Goal: Information Seeking & Learning: Learn about a topic

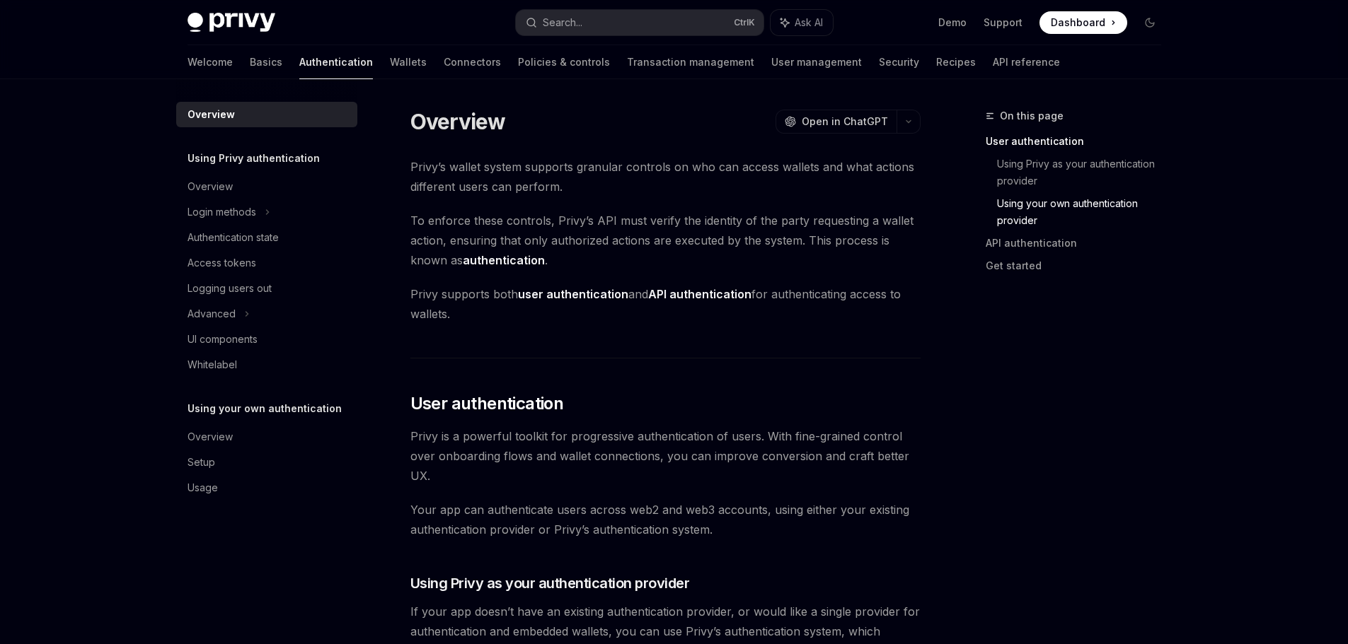
scroll to position [814, 0]
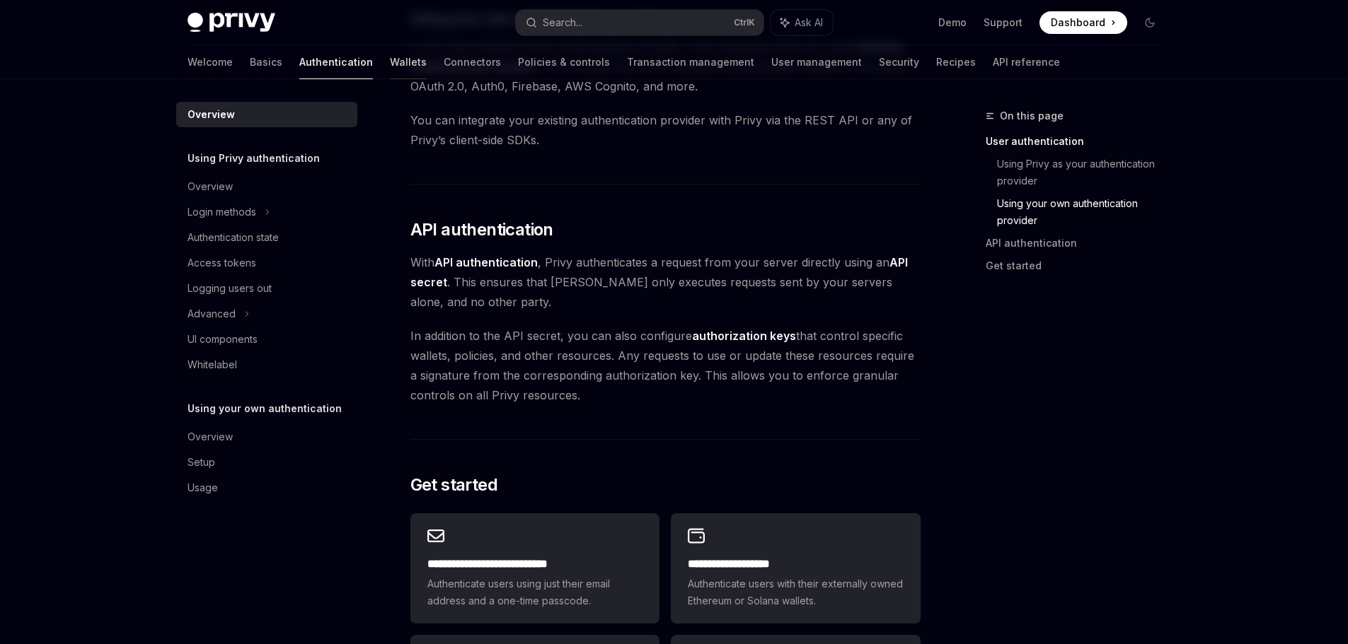
click at [390, 57] on link "Wallets" at bounding box center [408, 62] width 37 height 34
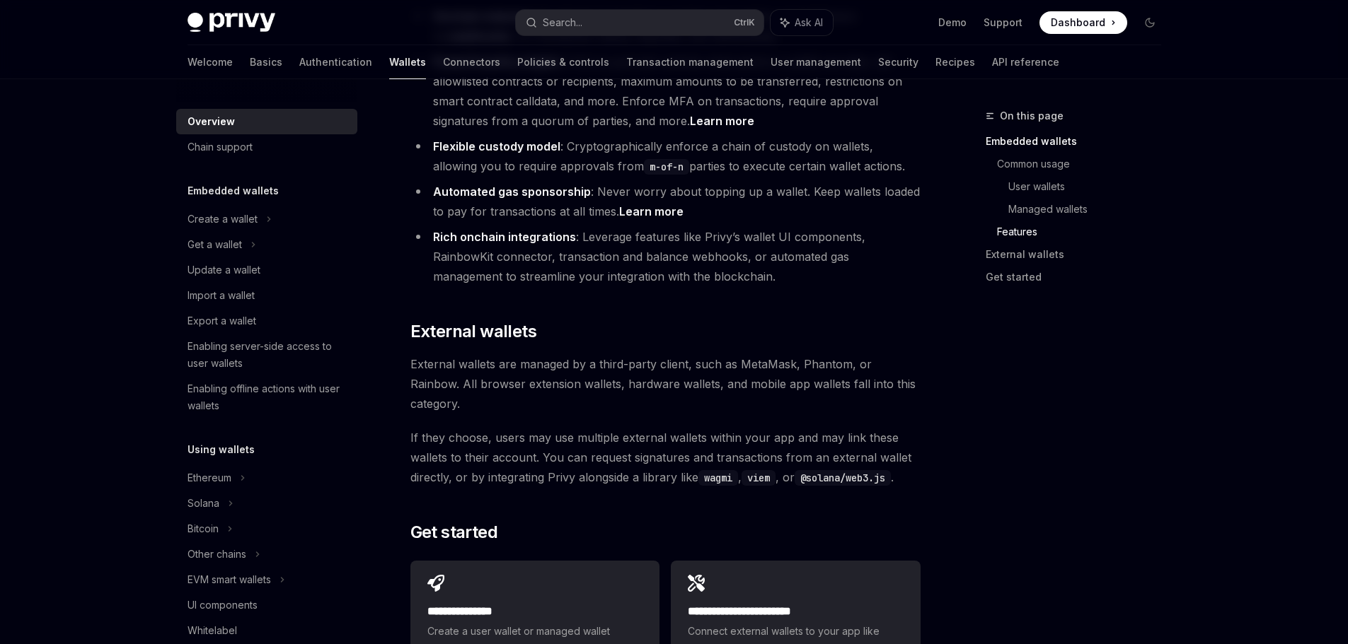
scroll to position [2075, 0]
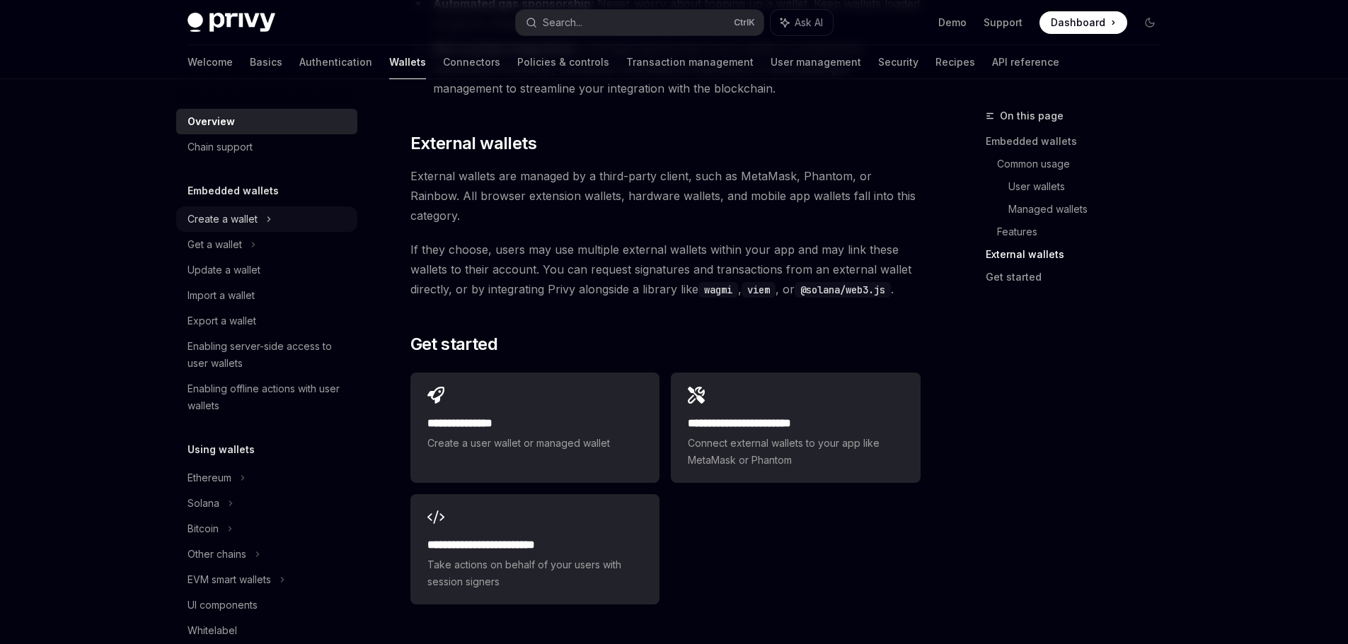
click at [256, 222] on div "Create a wallet" at bounding box center [222, 219] width 70 height 17
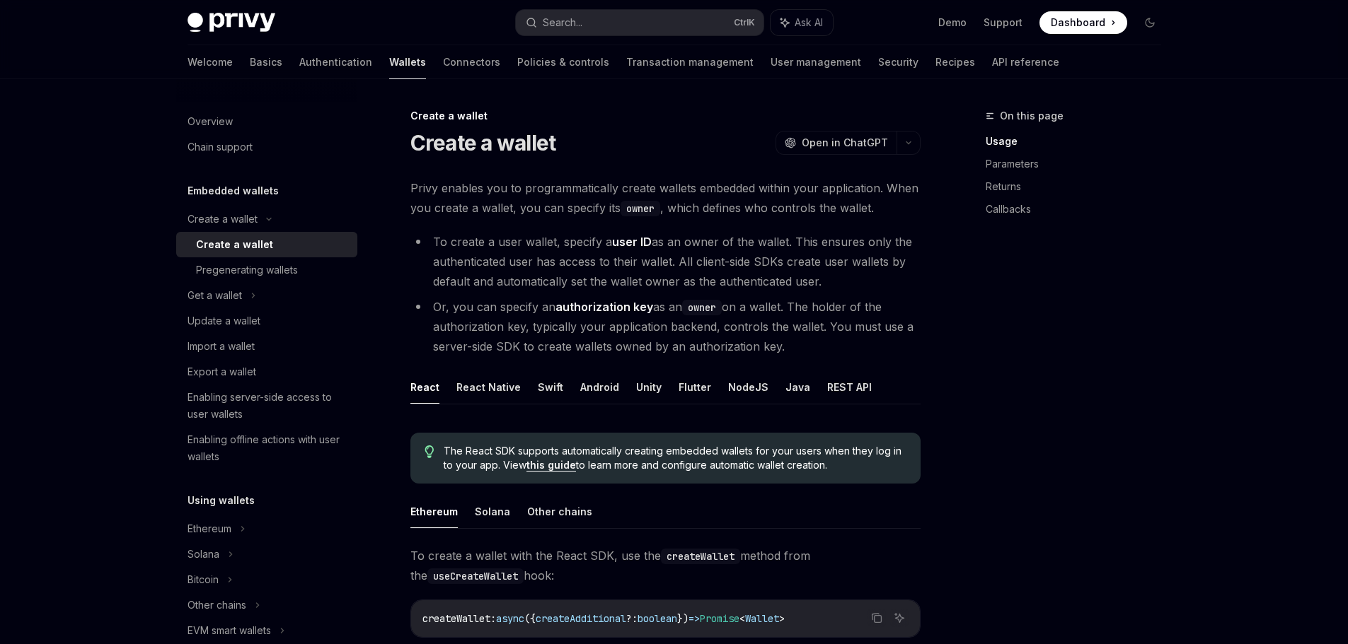
click at [246, 251] on div "Create a wallet" at bounding box center [234, 244] width 77 height 17
click at [253, 124] on div "Overview" at bounding box center [267, 121] width 161 height 17
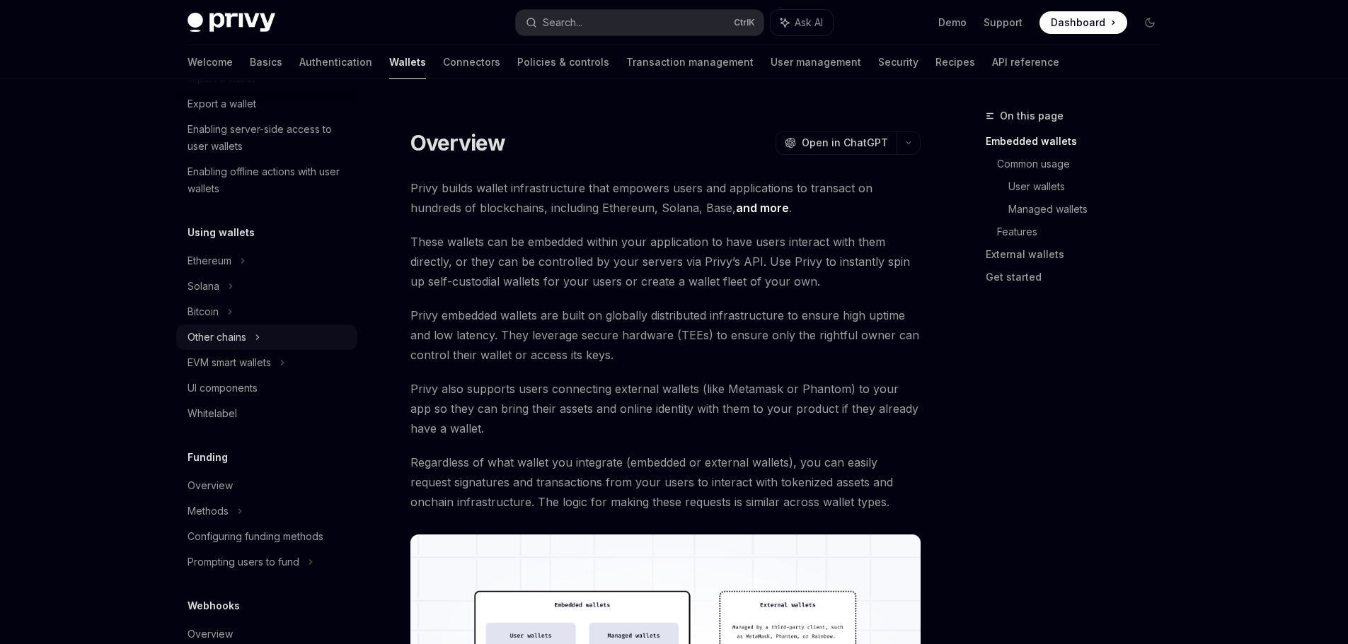
scroll to position [253, 0]
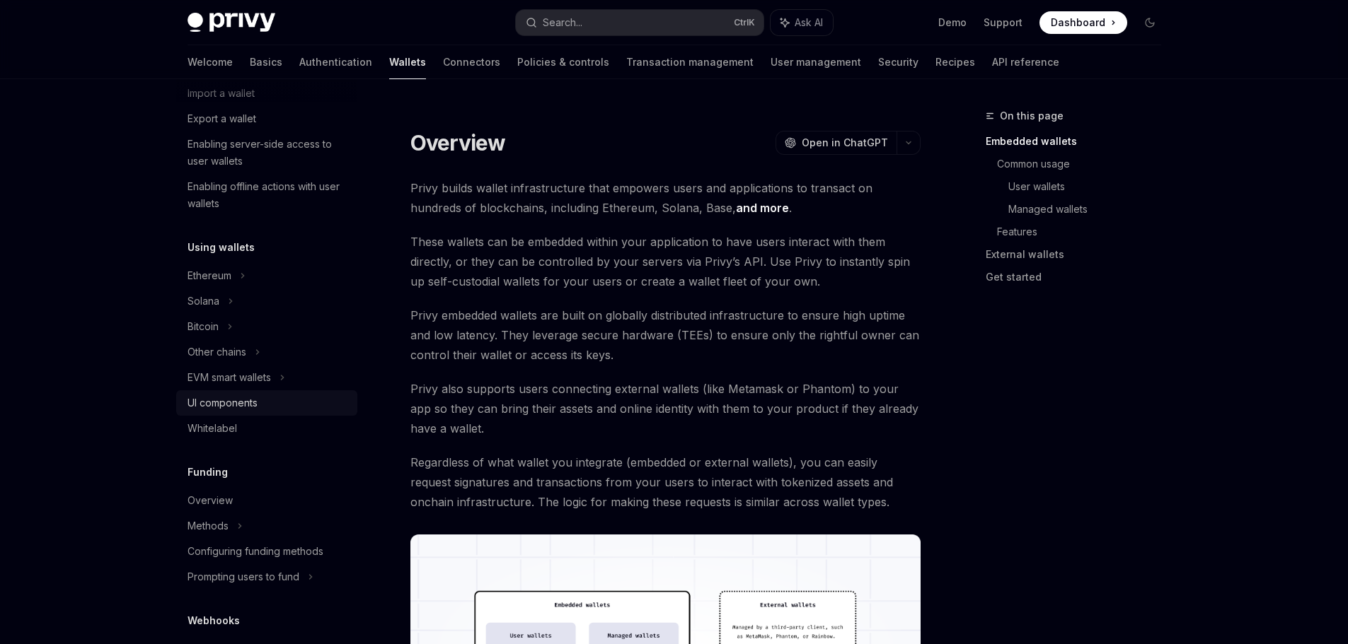
click at [236, 402] on div "UI components" at bounding box center [222, 403] width 70 height 17
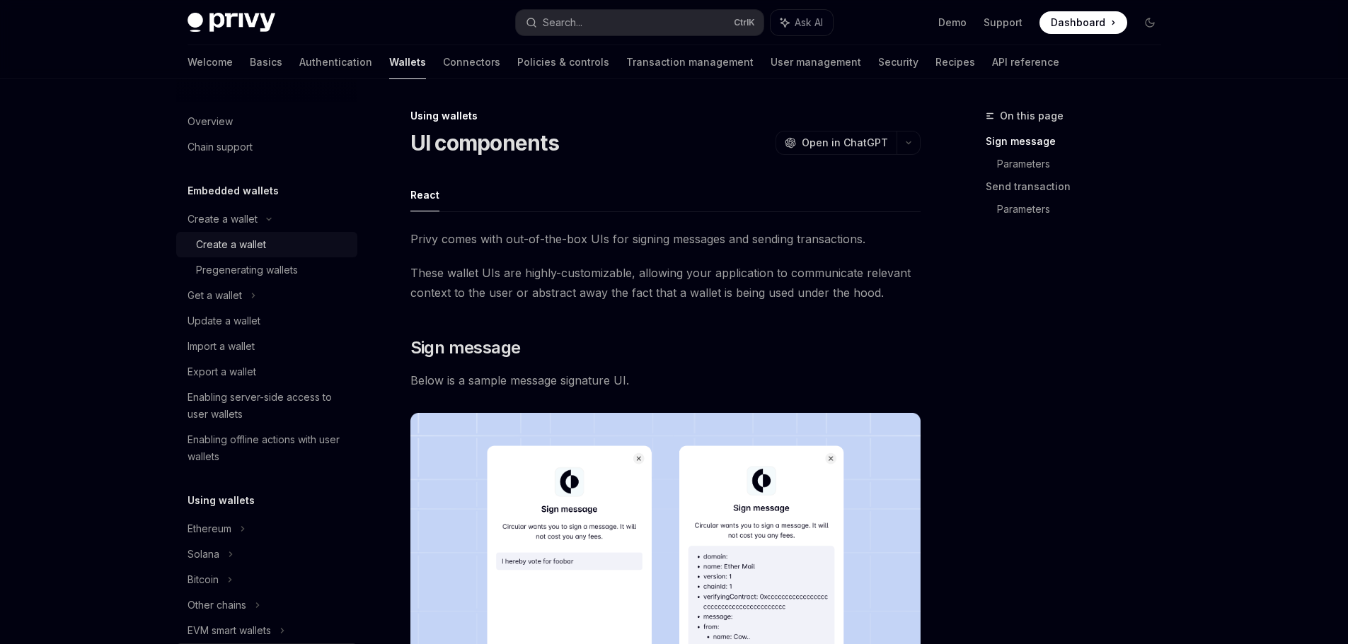
click at [245, 244] on div "Create a wallet" at bounding box center [231, 244] width 70 height 17
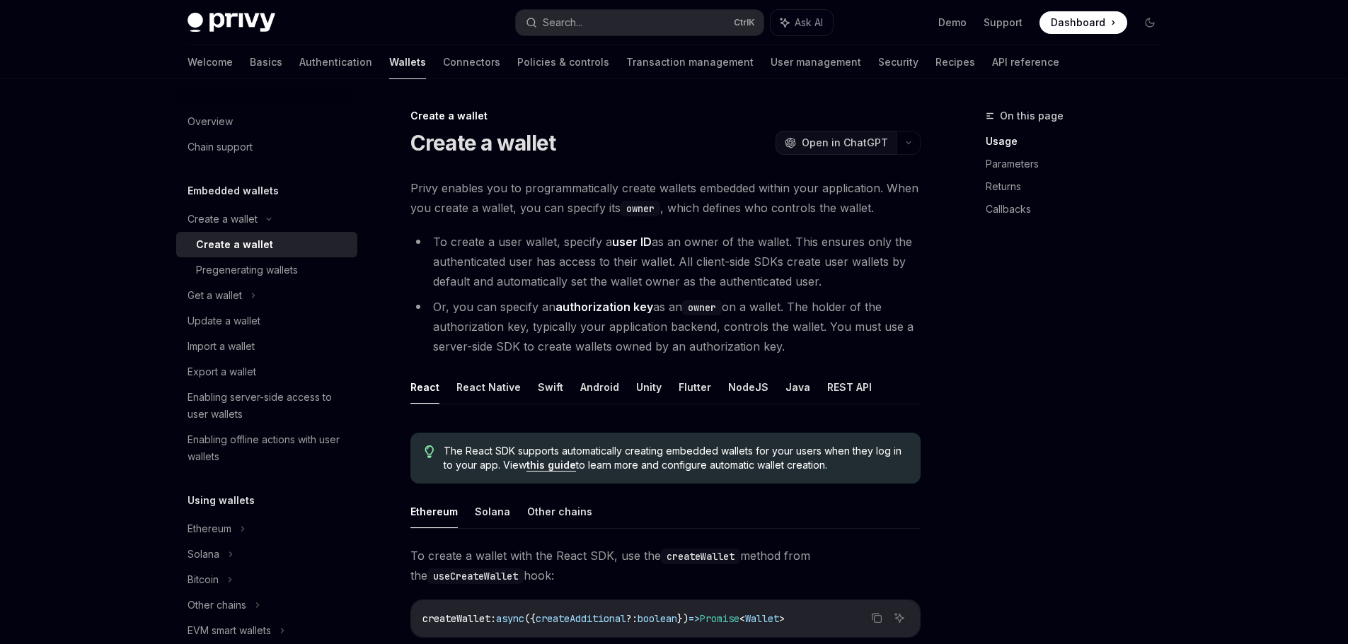
click at [872, 141] on span "Open in ChatGPT" at bounding box center [844, 143] width 86 height 14
click at [299, 59] on link "Authentication" at bounding box center [335, 62] width 73 height 34
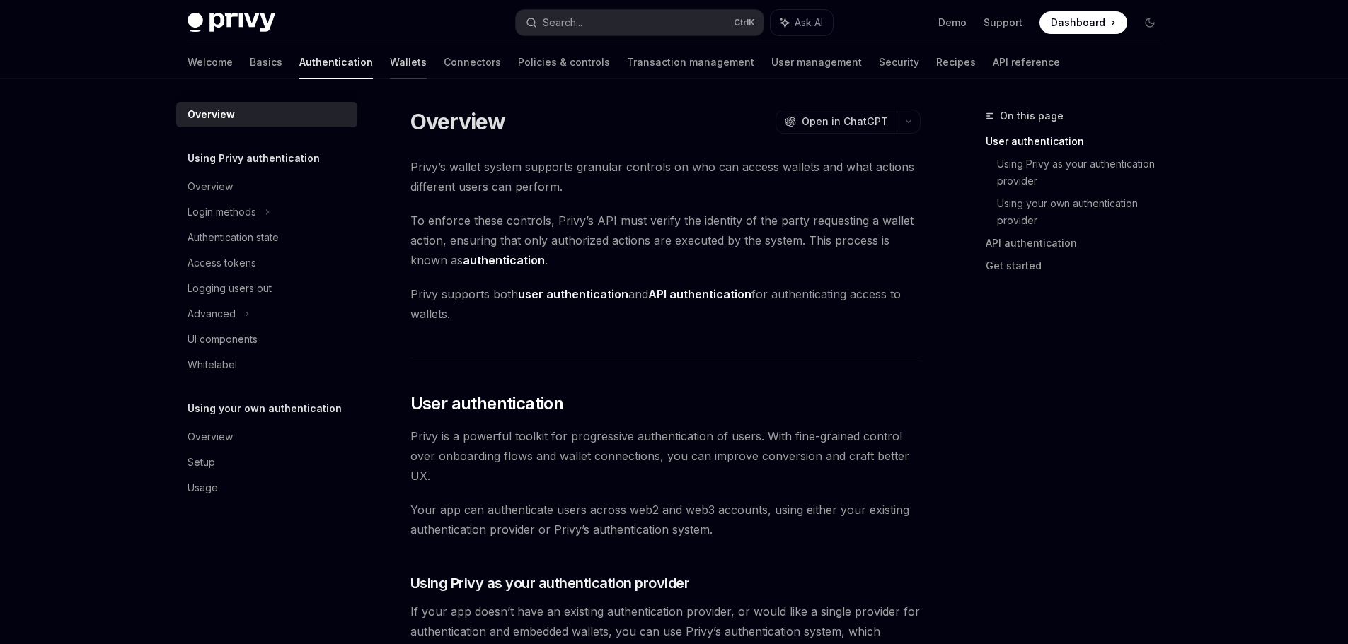
click at [390, 57] on link "Wallets" at bounding box center [408, 62] width 37 height 34
type textarea "*"
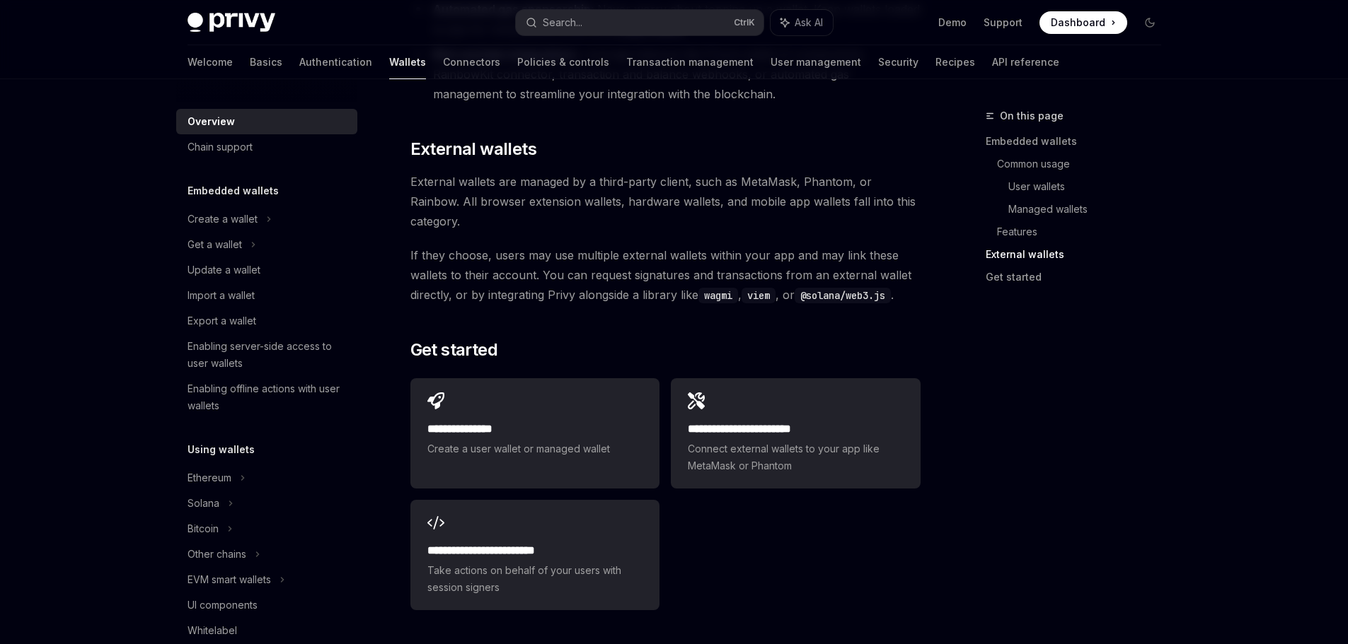
scroll to position [2075, 0]
